Goal: Transaction & Acquisition: Subscribe to service/newsletter

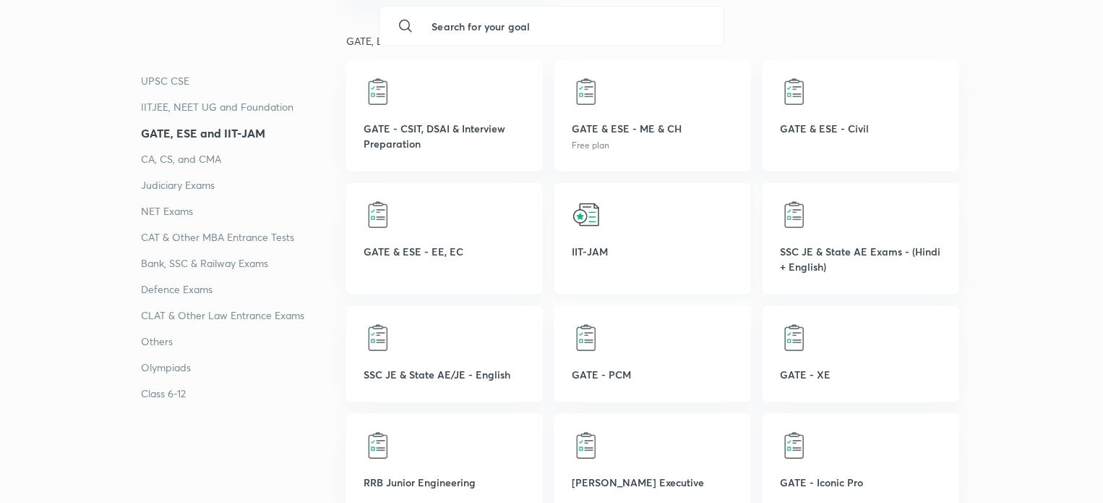
scroll to position [795, 0]
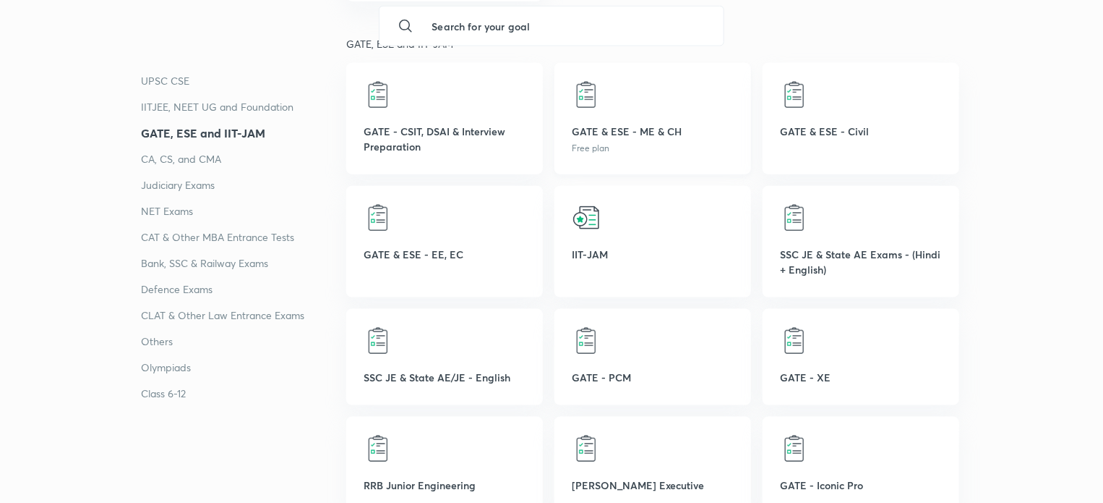
click at [654, 146] on p "Free plan" at bounding box center [653, 148] width 162 height 13
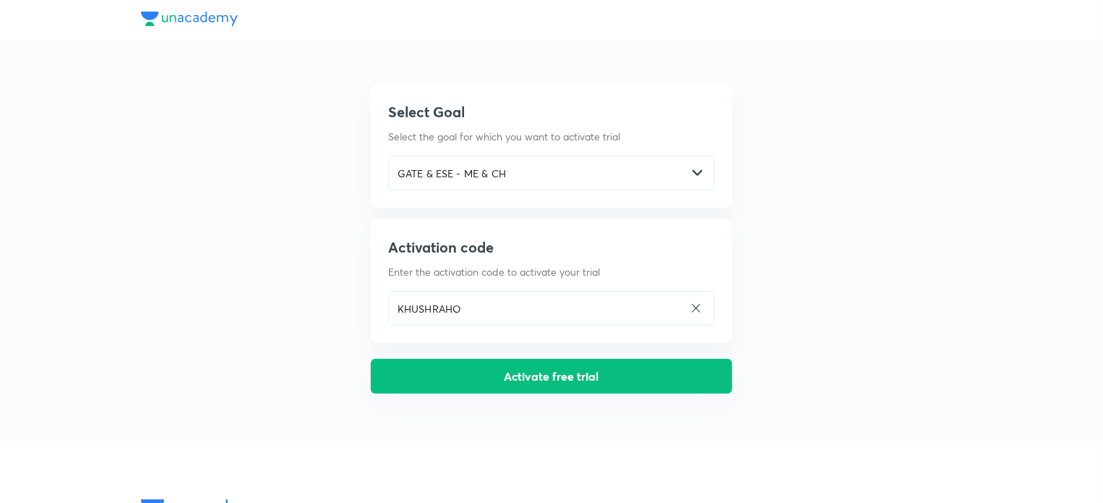
click at [547, 370] on button "Activate free trial" at bounding box center [552, 376] width 362 height 35
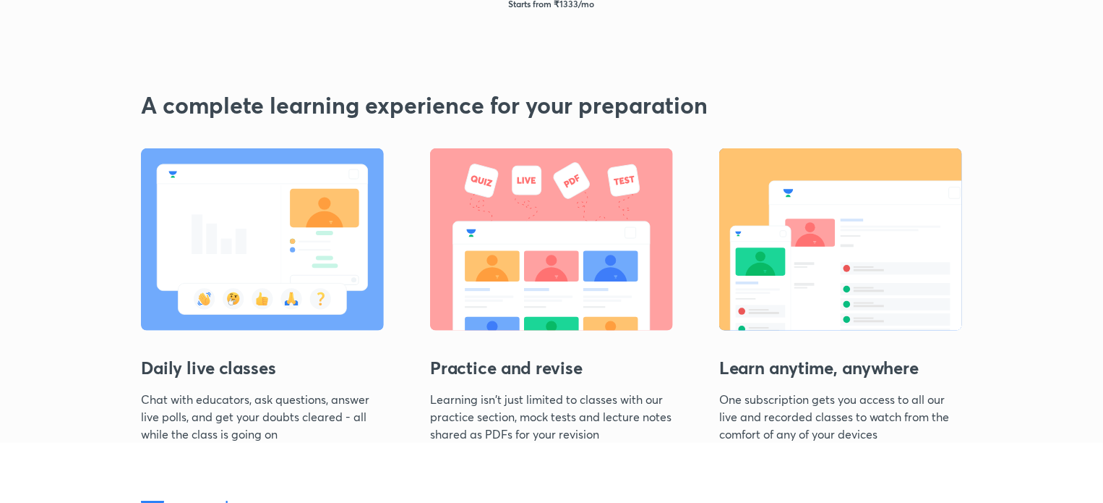
scroll to position [291, 0]
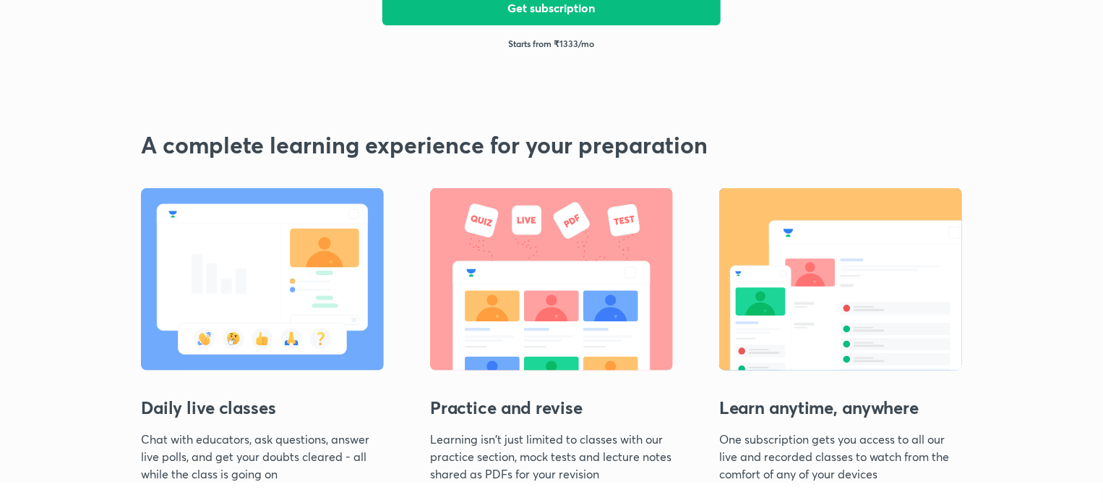
drag, startPoint x: 539, startPoint y: 356, endPoint x: 522, endPoint y: 385, distance: 33.7
click at [538, 357] on img at bounding box center [551, 279] width 243 height 182
click at [508, 409] on h3 "Practice and revise" at bounding box center [551, 401] width 243 height 58
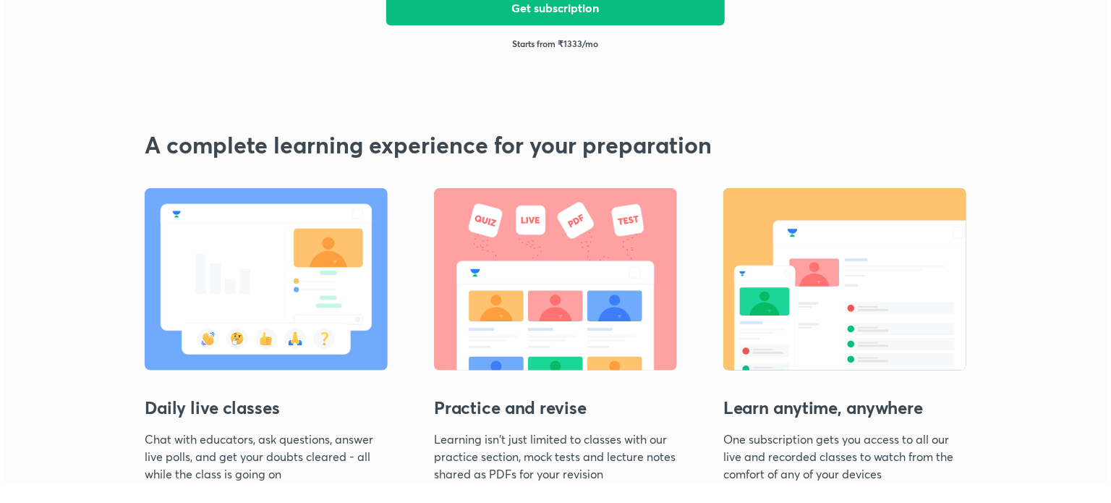
scroll to position [0, 0]
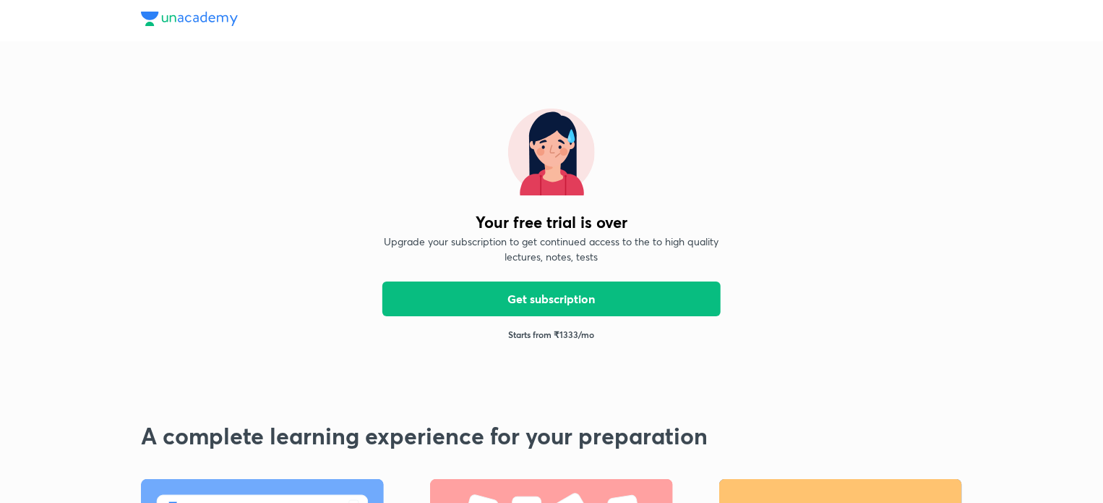
click at [192, 17] on img at bounding box center [189, 19] width 97 height 14
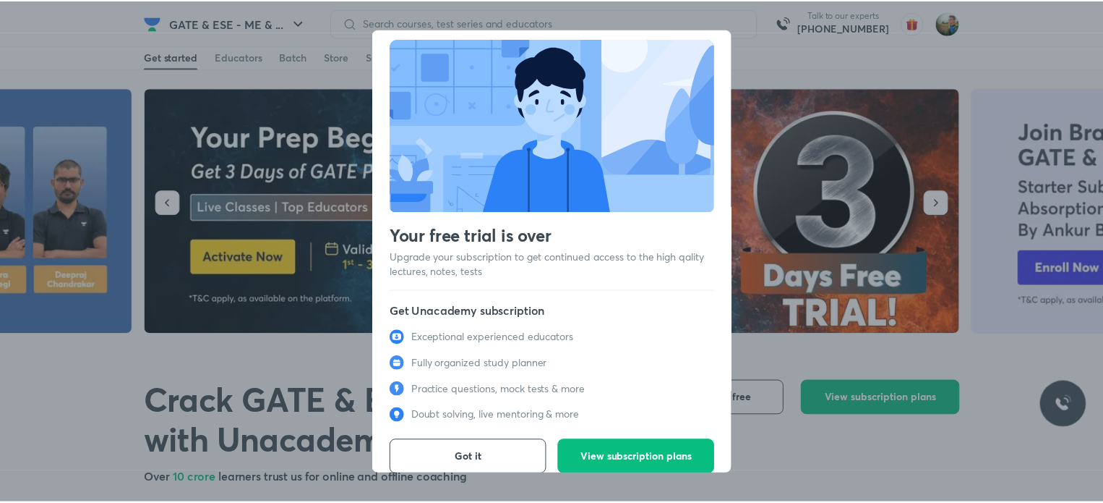
scroll to position [20, 0]
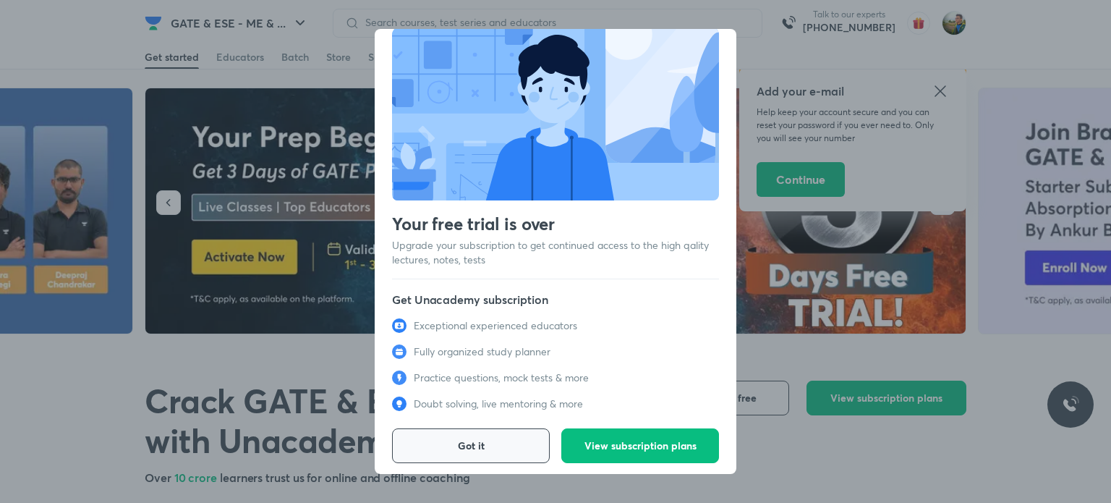
click at [469, 438] on span "Got it" at bounding box center [471, 445] width 27 height 14
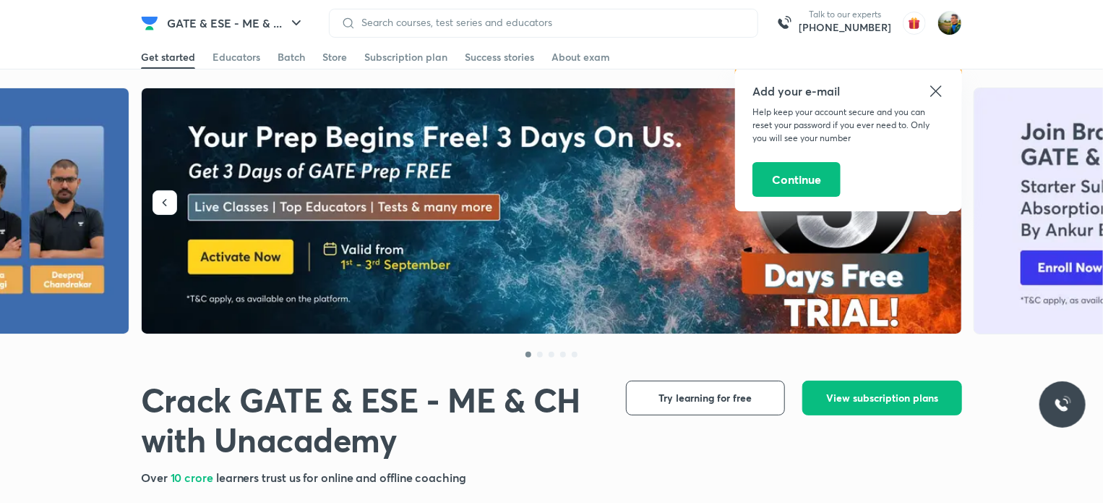
click at [939, 90] on icon at bounding box center [936, 90] width 17 height 17
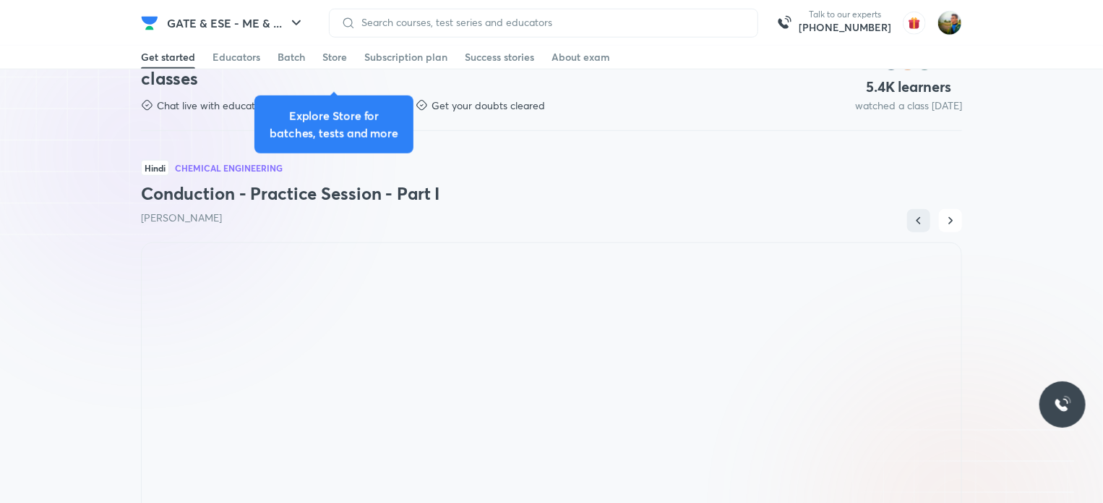
scroll to position [723, 0]
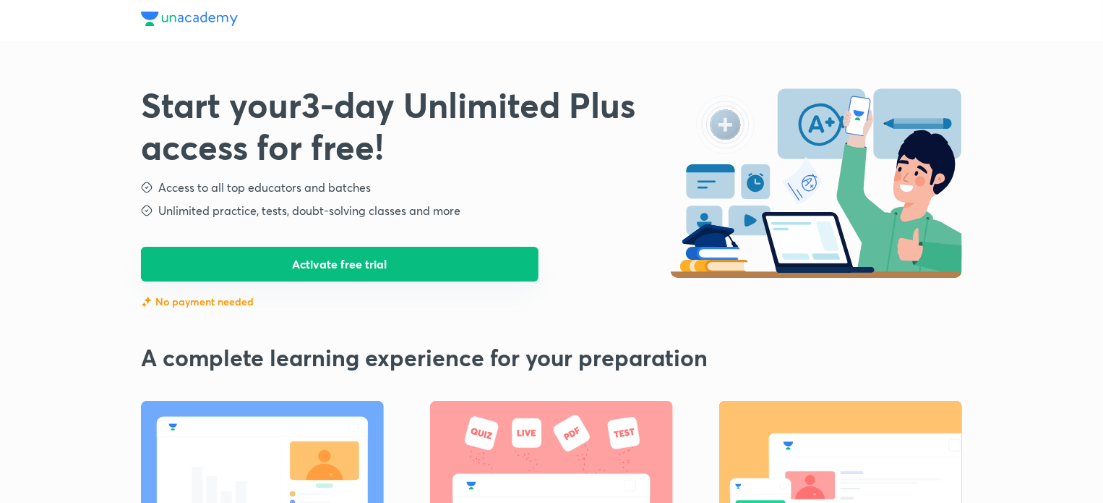
click at [322, 263] on button "Activate free trial" at bounding box center [340, 264] width 398 height 35
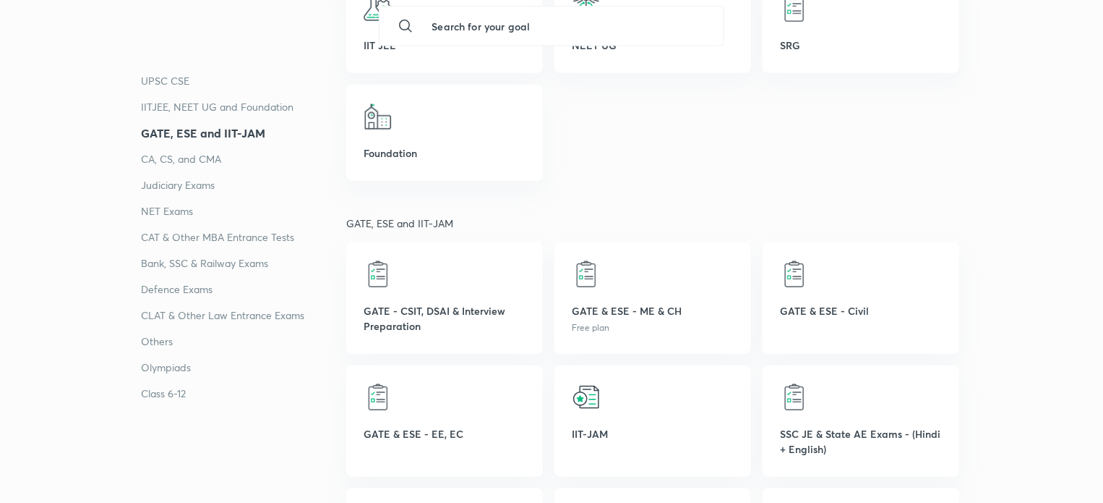
scroll to position [795, 0]
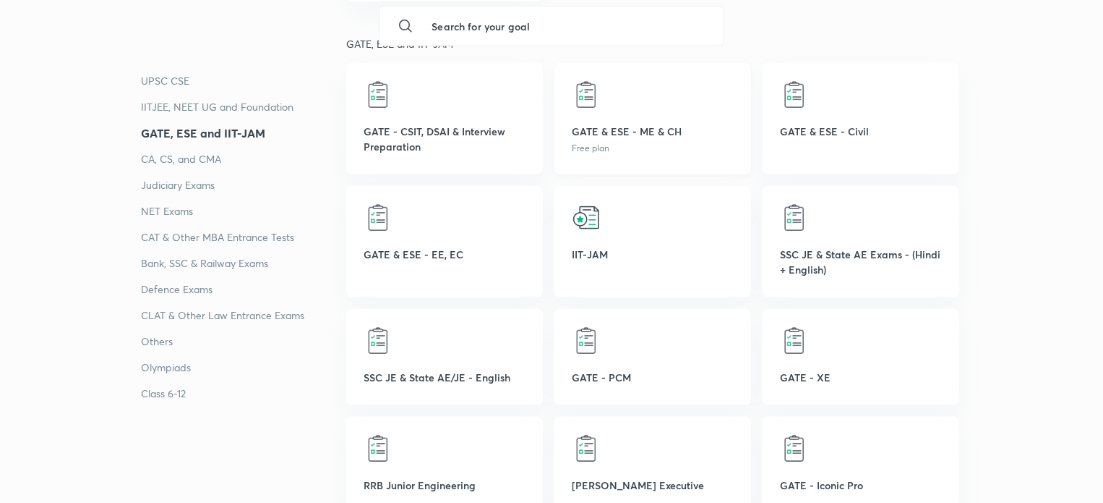
click at [659, 137] on p "GATE & ESE - ME & CH" at bounding box center [653, 131] width 162 height 15
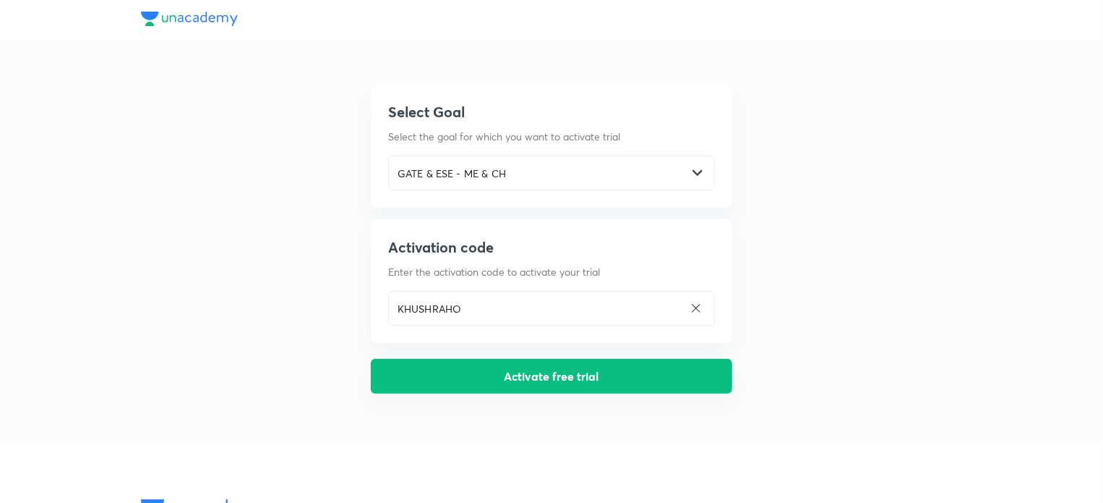
click at [607, 375] on button "Activate free trial" at bounding box center [552, 376] width 362 height 35
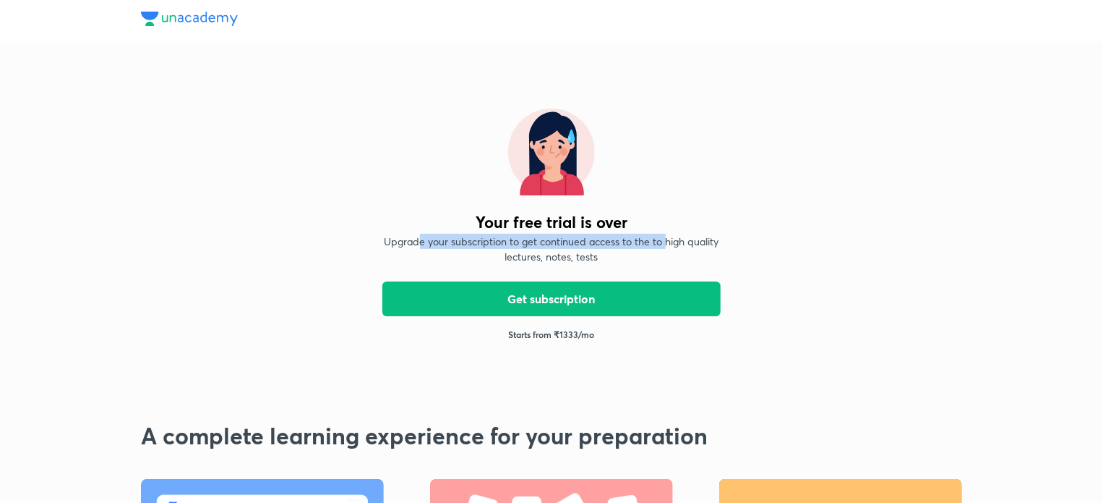
drag, startPoint x: 422, startPoint y: 240, endPoint x: 665, endPoint y: 230, distance: 243.9
click at [665, 230] on div "Your free trial is over Upgrade your subscription to get continued access to th…" at bounding box center [552, 224] width 362 height 278
click at [687, 241] on p "Upgrade your subscription to get continued access to the to high quality lectur…" at bounding box center [552, 249] width 338 height 30
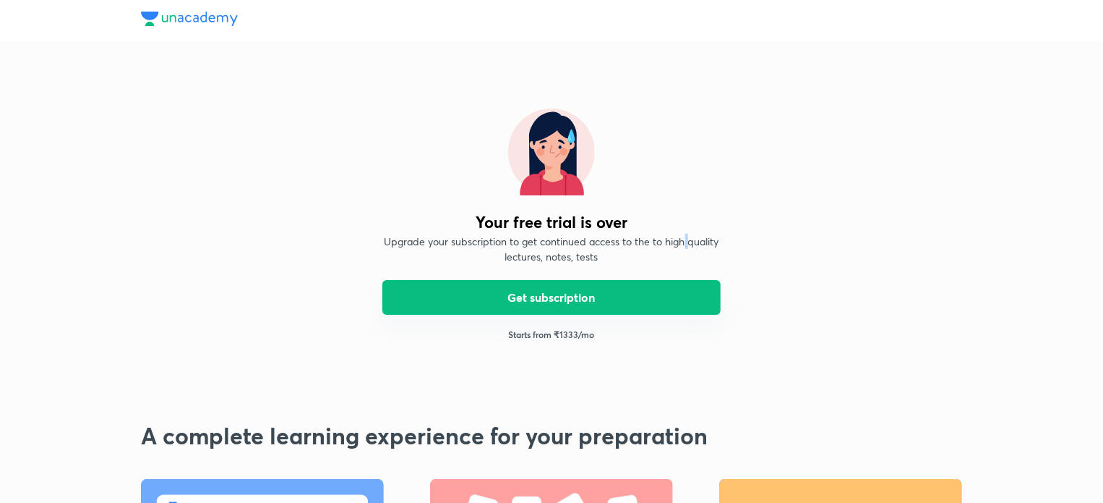
click at [532, 294] on button "Get subscription" at bounding box center [552, 297] width 338 height 35
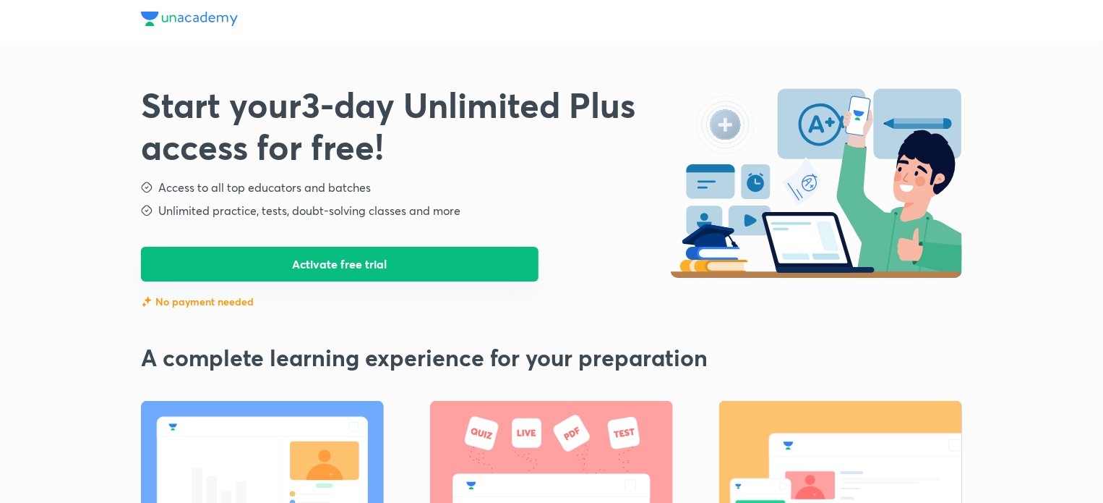
click at [364, 271] on button "Activate free trial" at bounding box center [340, 264] width 398 height 35
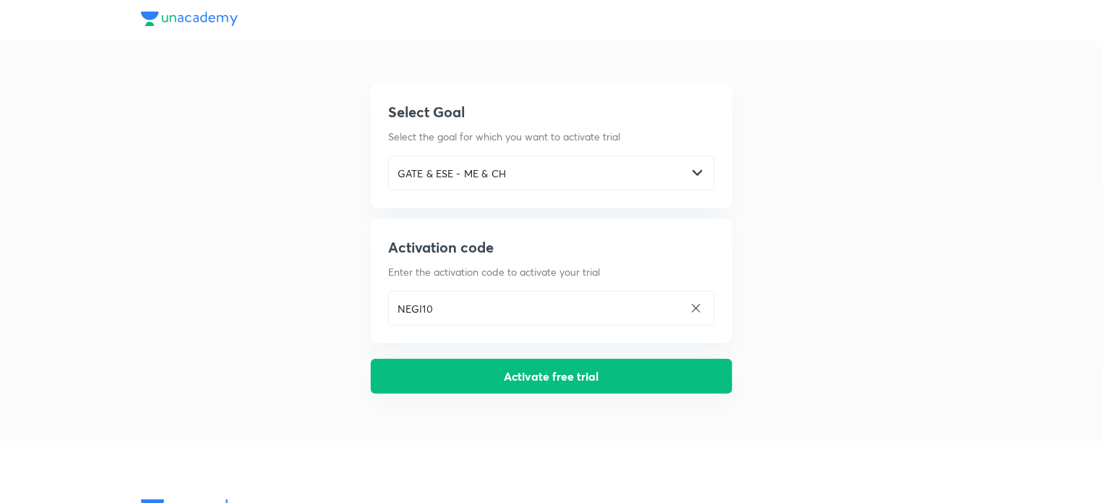
click at [555, 369] on button "Activate free trial" at bounding box center [552, 376] width 362 height 35
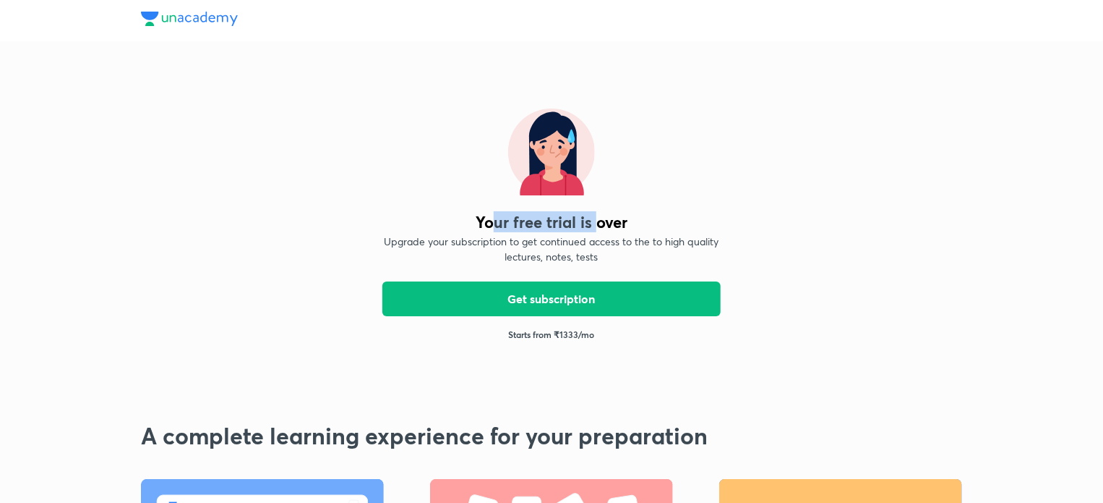
drag, startPoint x: 492, startPoint y: 216, endPoint x: 599, endPoint y: 234, distance: 108.5
click at [598, 223] on div "Your free trial is over" at bounding box center [552, 222] width 152 height 18
click at [586, 269] on div "Your free trial is over Upgrade your subscription to get continued access to th…" at bounding box center [552, 224] width 362 height 278
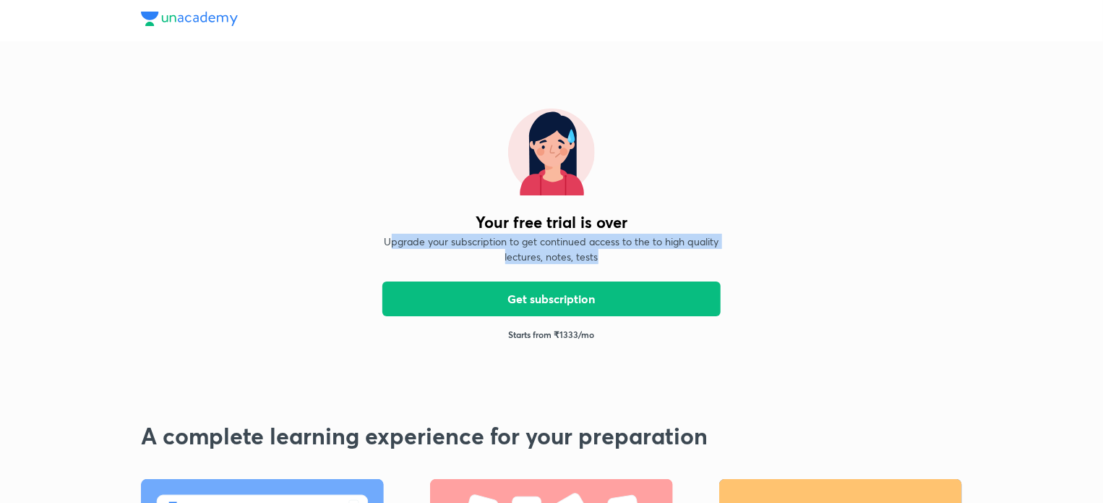
drag, startPoint x: 395, startPoint y: 238, endPoint x: 665, endPoint y: 257, distance: 271.1
click at [665, 257] on p "Upgrade your subscription to get continued access to the to high quality lectur…" at bounding box center [552, 249] width 338 height 30
click at [564, 260] on p "Upgrade your subscription to get continued access to the to high quality lectur…" at bounding box center [552, 249] width 338 height 30
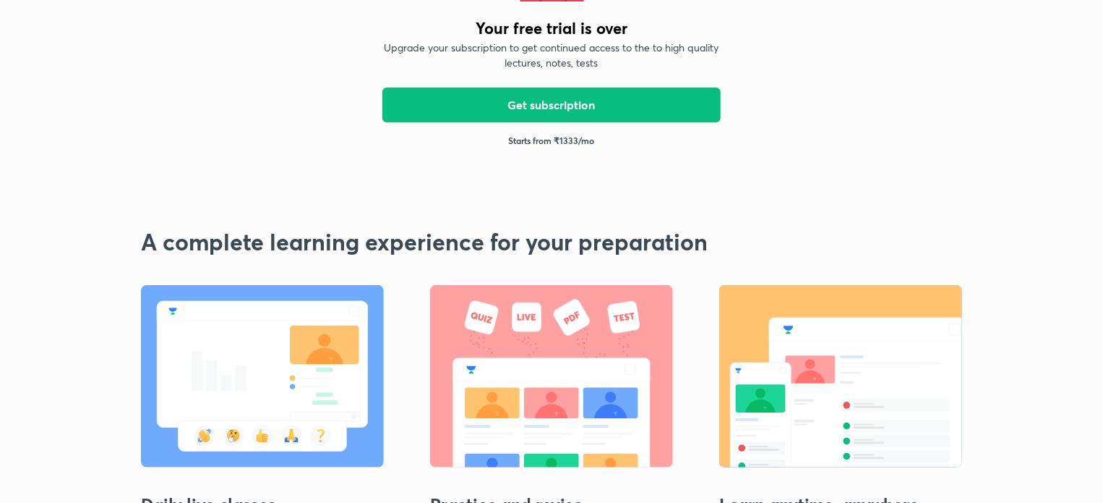
scroll to position [72, 0]
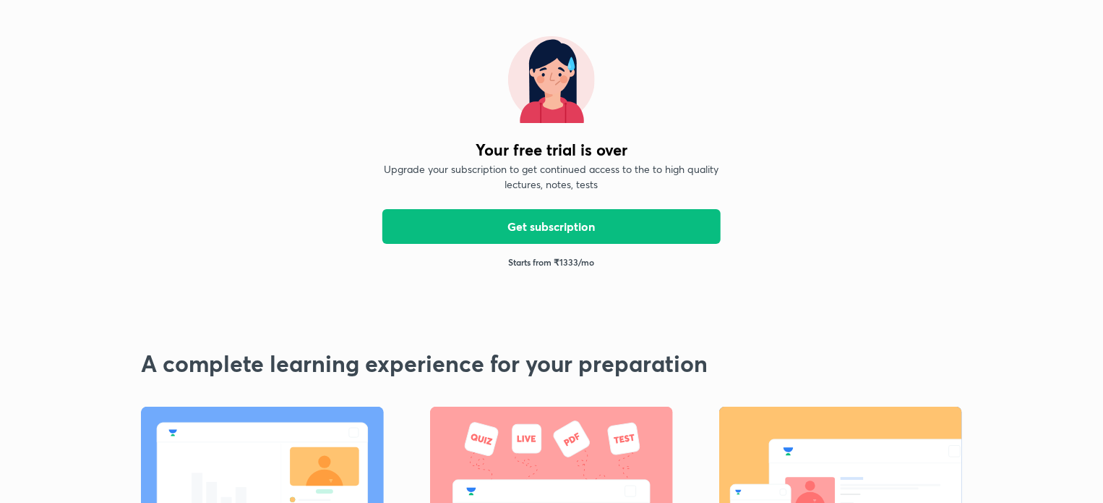
click at [534, 263] on p "Starts from ₹ 1333 /mo" at bounding box center [552, 261] width 86 height 13
click at [541, 217] on button "Get subscription" at bounding box center [552, 225] width 338 height 35
